Goal: Find specific page/section: Find specific page/section

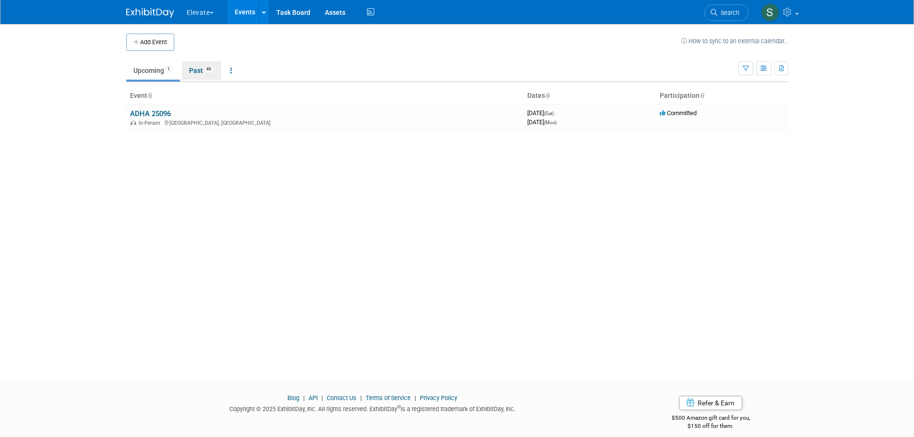
click at [196, 72] on link "Past 49" at bounding box center [201, 70] width 39 height 18
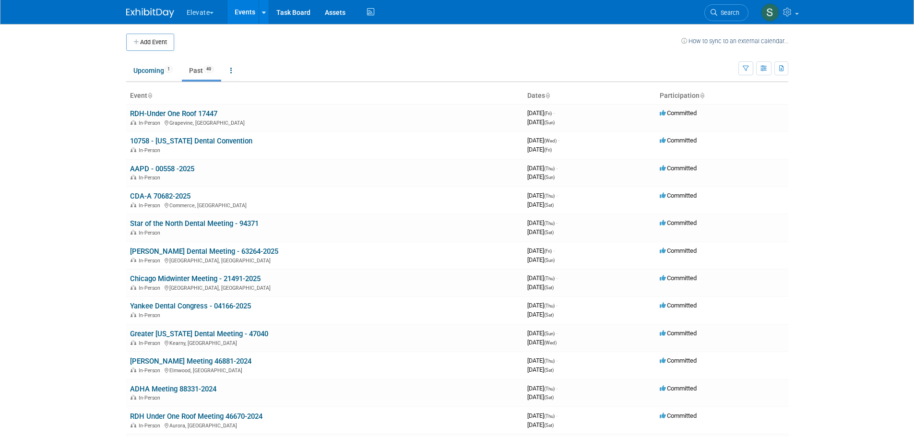
click at [199, 143] on link "10758 - Florida Dental Convention" at bounding box center [191, 141] width 122 height 9
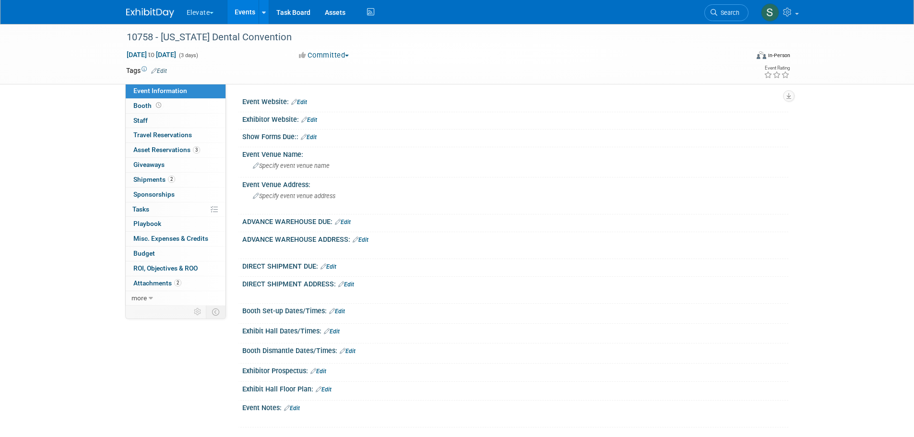
click at [186, 180] on link "2 Shipments 2" at bounding box center [176, 180] width 100 height 14
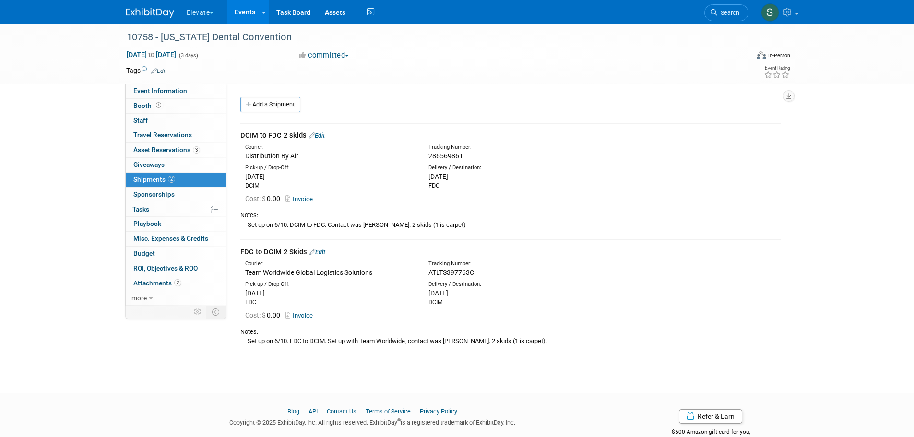
click at [186, 151] on span "Asset Reservations 3" at bounding box center [166, 150] width 67 height 8
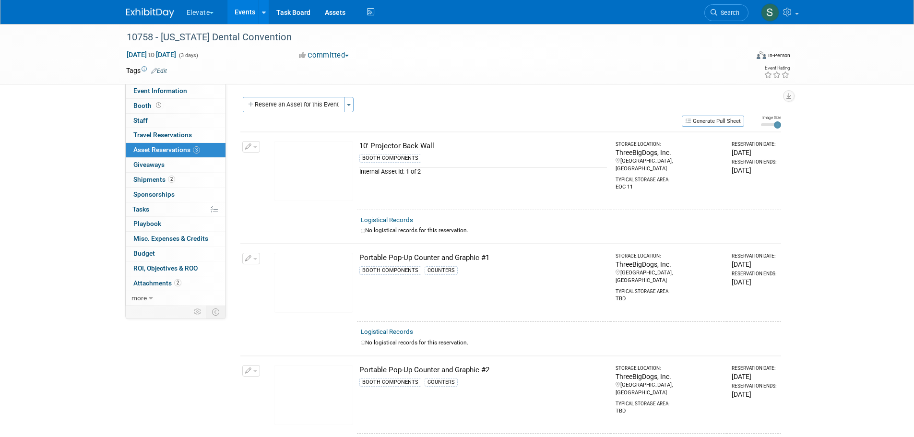
click at [189, 90] on link "Event Information" at bounding box center [176, 91] width 100 height 14
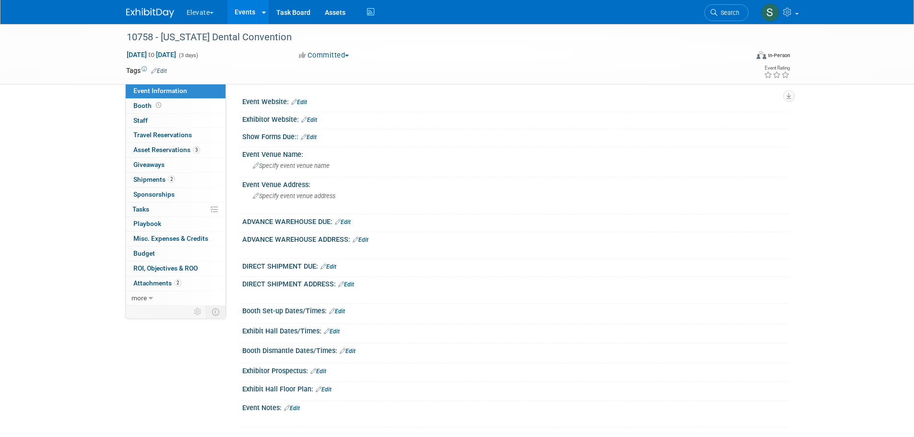
click at [188, 179] on link "2 Shipments 2" at bounding box center [176, 180] width 100 height 14
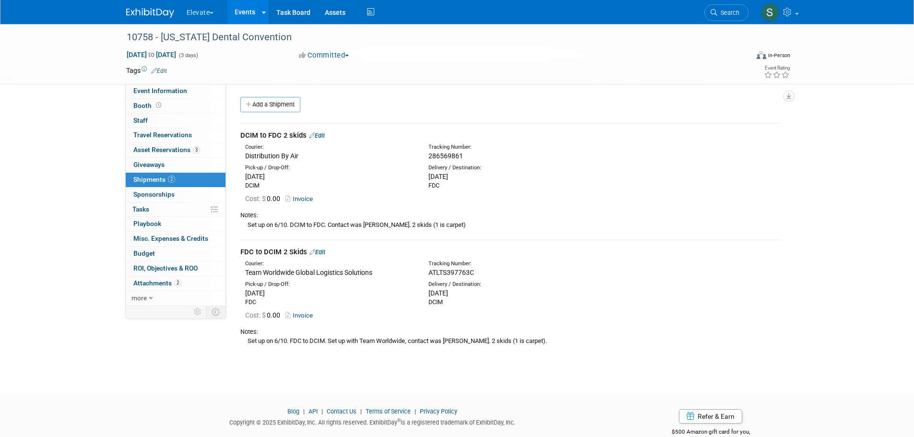
drag, startPoint x: 463, startPoint y: 226, endPoint x: 419, endPoint y: 230, distance: 43.4
click at [419, 230] on div "Notes: Set up on 6/10. DCIM to FDC. Contact was Jason Gibson. 2 skids (1 is car…" at bounding box center [510, 219] width 541 height 26
click at [209, 14] on button "Elevate" at bounding box center [206, 10] width 40 height 21
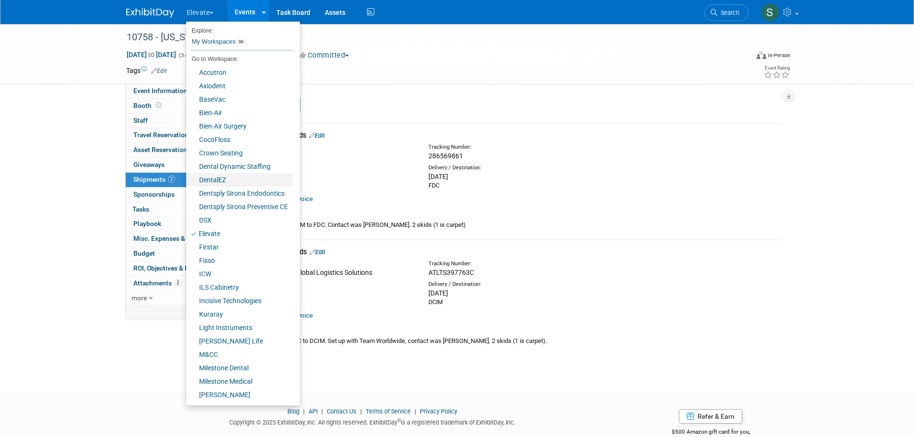
click at [239, 180] on link "DentalEZ" at bounding box center [239, 179] width 107 height 13
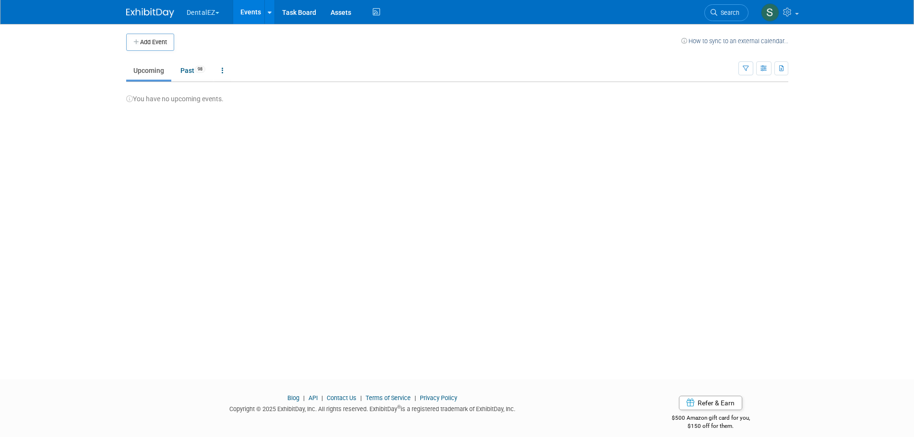
click at [209, 21] on ul "DentalEZ Explore: My Workspaces 30 Go to Workspace: Accutron Axiodent BaseVac B…" at bounding box center [284, 12] width 197 height 24
click at [209, 12] on button "DentalEZ" at bounding box center [209, 10] width 46 height 21
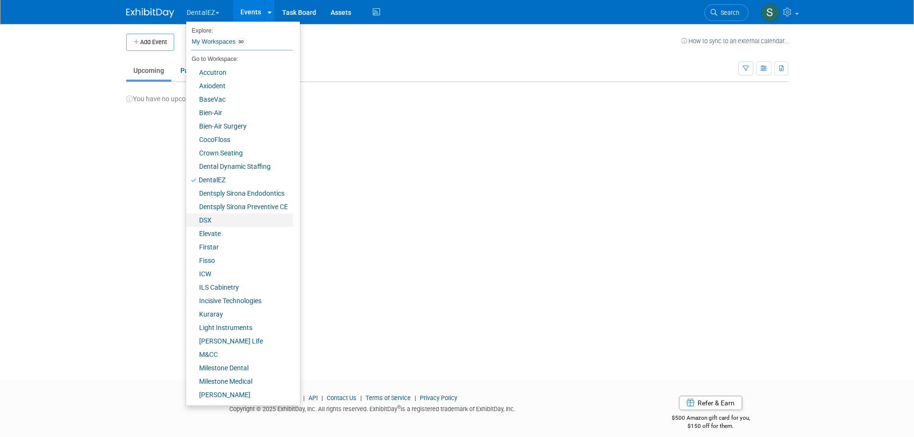
click at [226, 216] on link "DSX" at bounding box center [239, 220] width 107 height 13
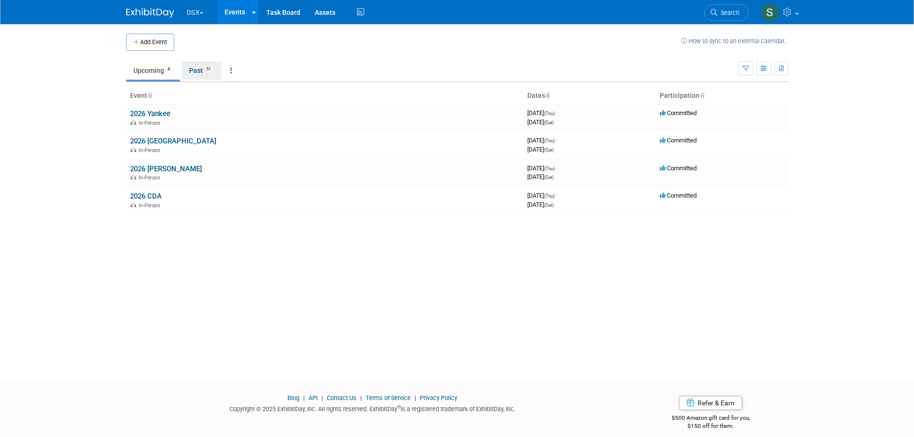
click at [198, 71] on link "Past 51" at bounding box center [201, 70] width 39 height 18
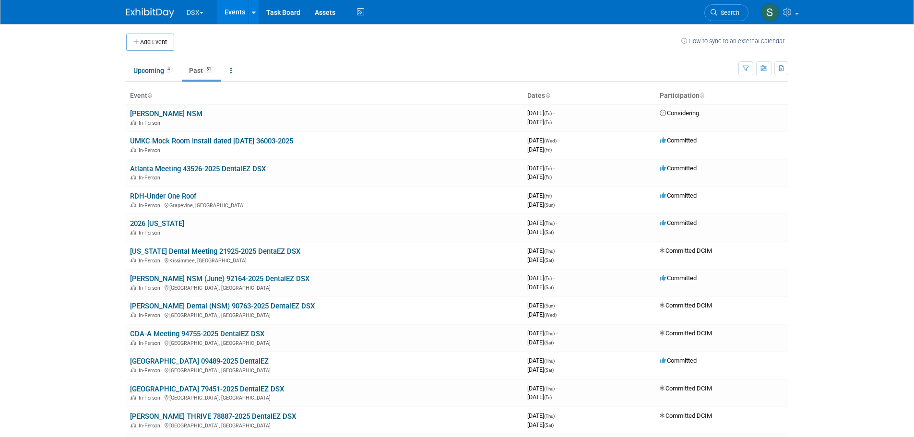
click at [182, 252] on link "Florida Dental Meeting 21925-2025 DentaEZ DSX" at bounding box center [215, 251] width 170 height 9
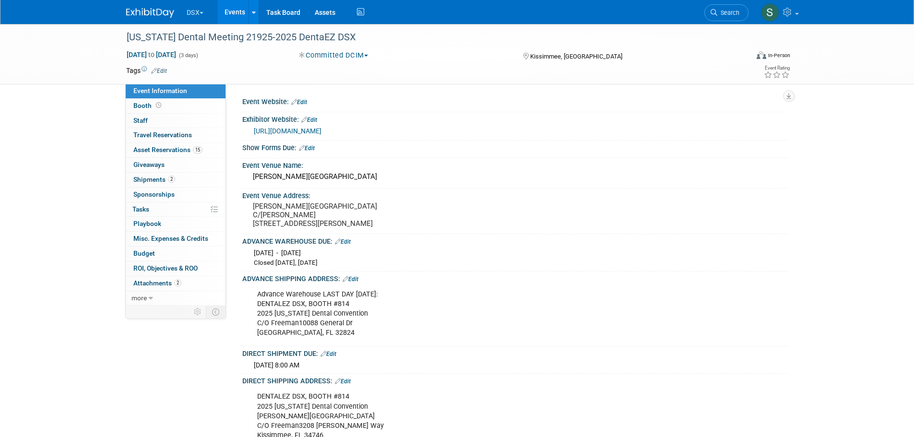
click at [167, 148] on span "Asset Reservations 15" at bounding box center [167, 150] width 69 height 8
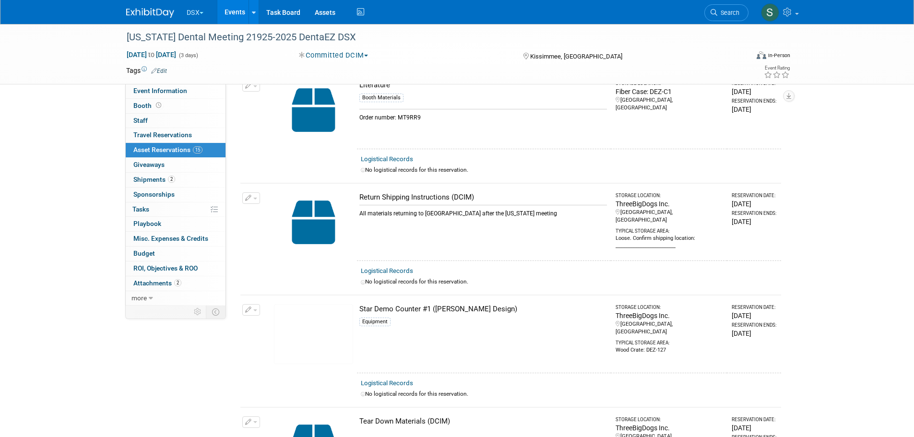
scroll to position [1071, 0]
